Goal: Navigation & Orientation: Go to known website

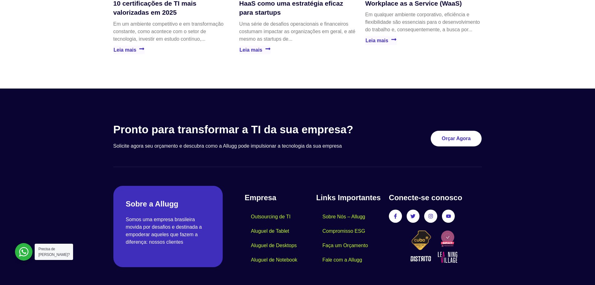
scroll to position [1802, 0]
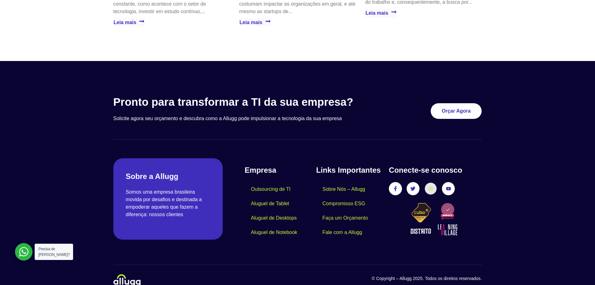
click at [432, 186] on icon at bounding box center [431, 188] width 4 height 4
click at [400, 183] on link "Facebook-f" at bounding box center [396, 189] width 12 height 12
click at [432, 187] on icon at bounding box center [431, 189] width 4 height 4
click at [394, 183] on link "Facebook-f" at bounding box center [396, 189] width 12 height 12
click at [402, 183] on span "Facebook-f" at bounding box center [395, 188] width 13 height 13
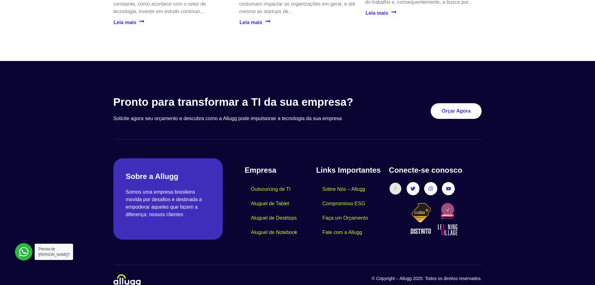
click at [398, 183] on link "Facebook-f" at bounding box center [396, 189] width 12 height 12
click at [429, 187] on icon at bounding box center [431, 189] width 4 height 4
click at [431, 186] on div "Conecte-se conosco Facebook-f Twitter Instagram Youtube" at bounding box center [435, 201] width 93 height 75
click at [430, 183] on link "Instagram" at bounding box center [431, 189] width 12 height 12
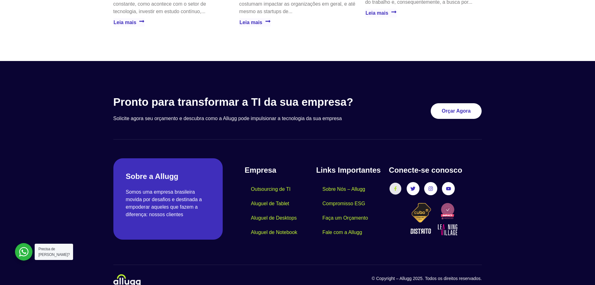
click at [397, 186] on icon at bounding box center [395, 188] width 4 height 4
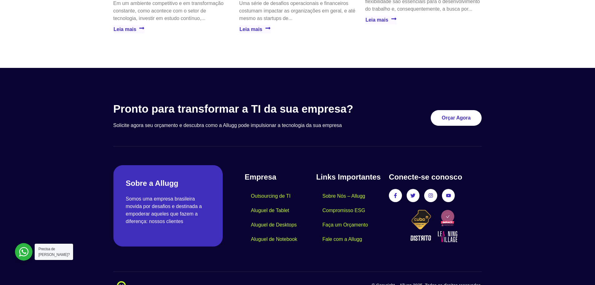
scroll to position [1802, 0]
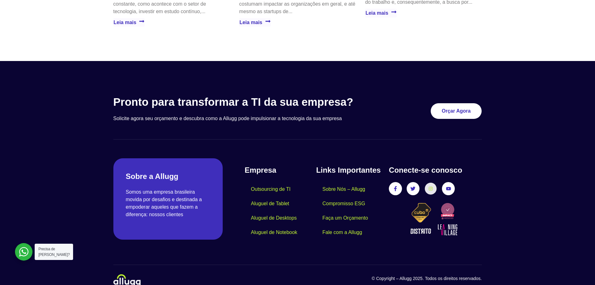
click at [428, 183] on link "Instagram" at bounding box center [431, 189] width 12 height 12
click at [400, 183] on link "Facebook-f" at bounding box center [396, 189] width 12 height 12
click at [432, 186] on icon at bounding box center [431, 188] width 4 height 4
click at [432, 187] on icon at bounding box center [431, 189] width 4 height 4
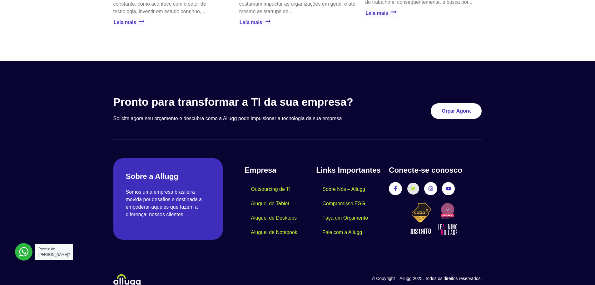
click at [412, 187] on icon at bounding box center [413, 189] width 4 height 4
click at [448, 183] on link "Youtube" at bounding box center [449, 189] width 12 height 12
drag, startPoint x: 434, startPoint y: 178, endPoint x: 421, endPoint y: 179, distance: 13.2
click at [433, 182] on link "Instagram" at bounding box center [430, 188] width 13 height 13
click at [402, 182] on div "Facebook-f Twitter Instagram Youtube" at bounding box center [435, 188] width 93 height 13
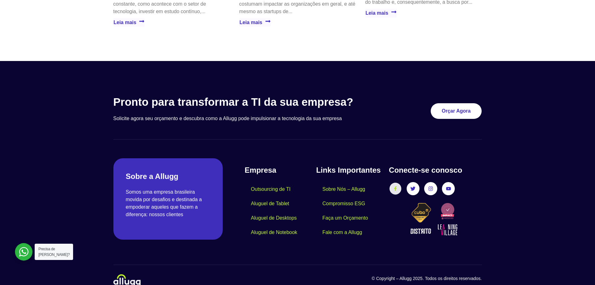
click at [398, 183] on link "Facebook-f" at bounding box center [396, 189] width 12 height 12
